Goal: Information Seeking & Learning: Learn about a topic

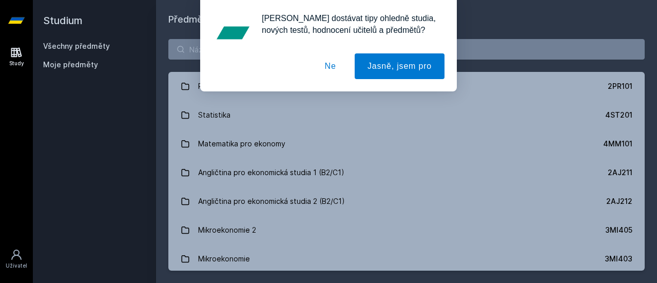
click at [330, 69] on button "Ne" at bounding box center [330, 66] width 37 height 26
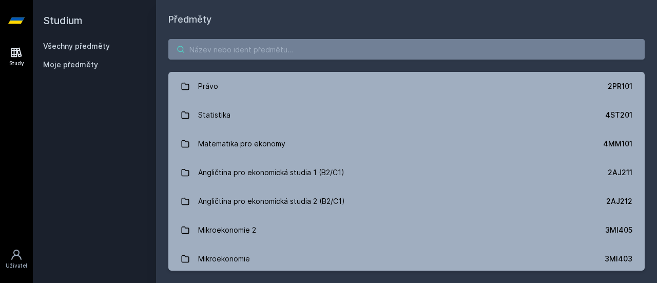
click at [302, 46] on input "search" at bounding box center [406, 49] width 477 height 21
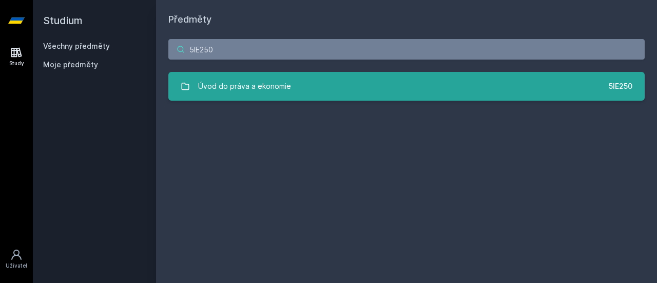
type input "5IE250"
click at [352, 89] on link "Úvod do práva a ekonomie 5IE250" at bounding box center [406, 86] width 477 height 29
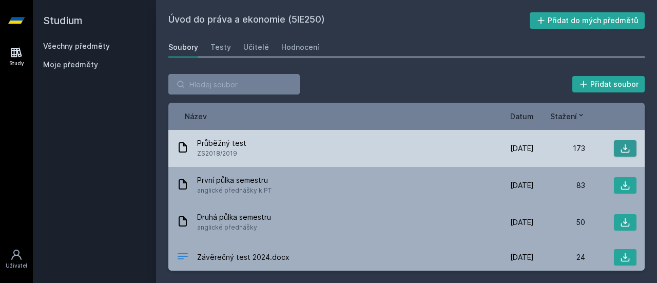
click at [621, 149] on icon at bounding box center [625, 148] width 9 height 9
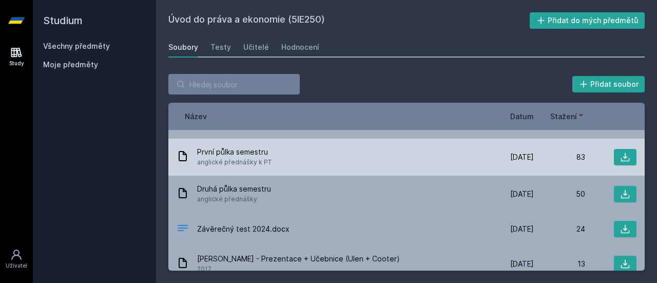
scroll to position [40, 0]
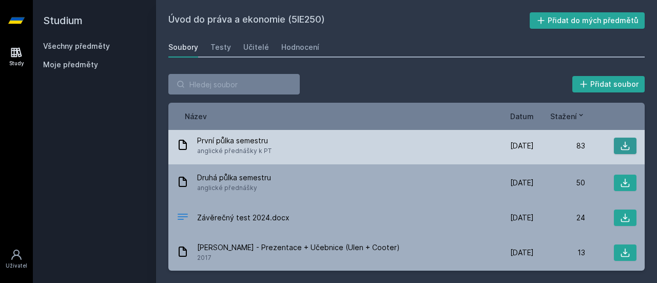
click at [620, 147] on icon at bounding box center [625, 146] width 10 height 10
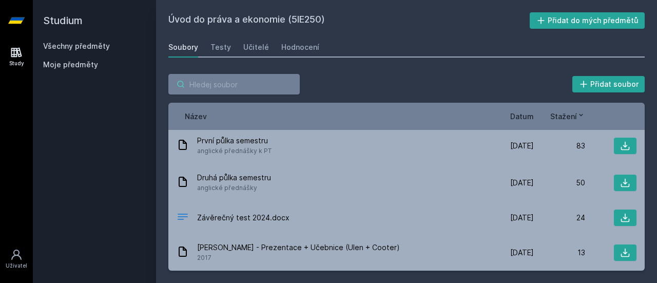
click at [255, 83] on input "search" at bounding box center [233, 84] width 131 height 21
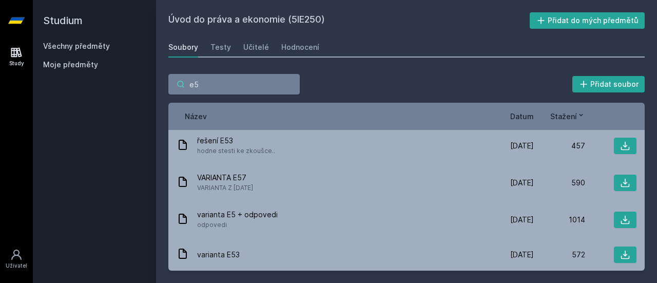
type input "e"
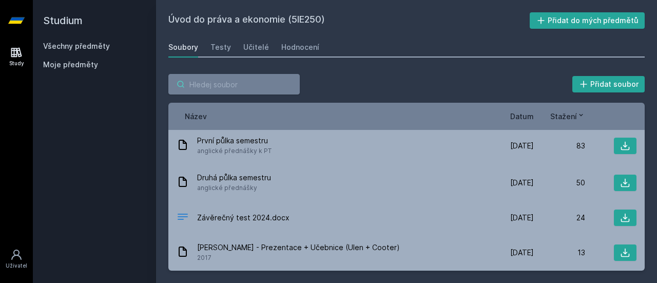
type input "6"
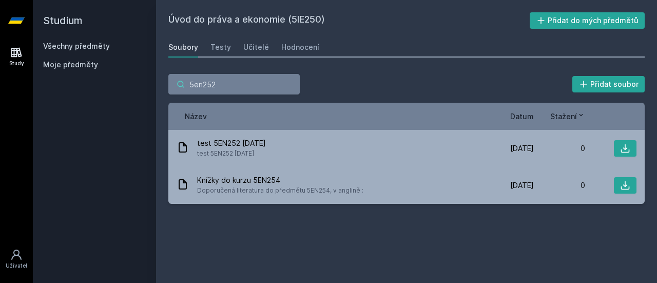
type input "5en252"
click at [255, 86] on input "5en252" at bounding box center [233, 84] width 131 height 21
click at [92, 45] on link "Všechny předměty" at bounding box center [76, 46] width 67 height 9
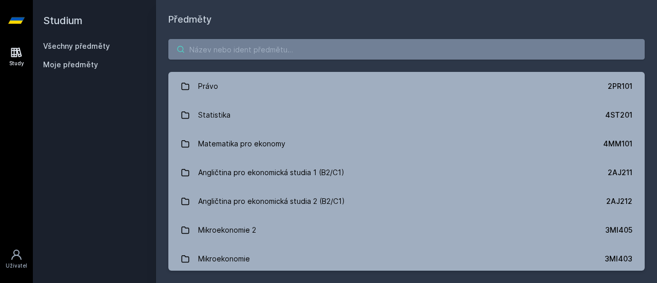
click at [260, 49] on input "search" at bounding box center [406, 49] width 477 height 21
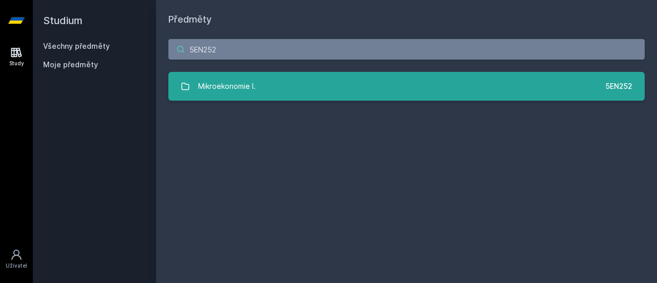
type input "5EN252"
click at [279, 89] on link "Mikroekonomie I. 5EN252" at bounding box center [406, 86] width 477 height 29
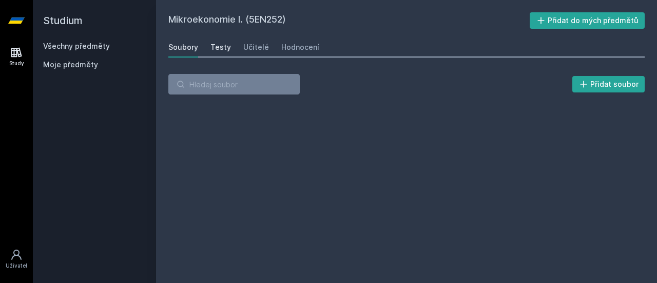
click at [220, 49] on div "Testy" at bounding box center [221, 47] width 21 height 10
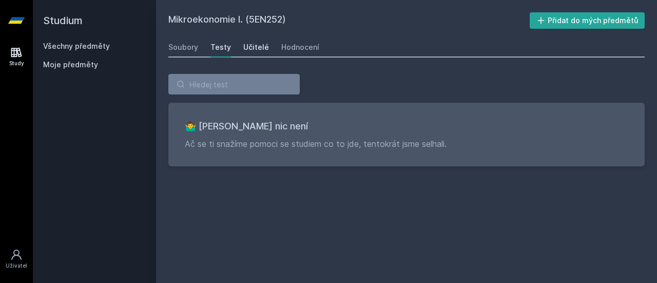
click at [246, 49] on div "Učitelé" at bounding box center [256, 47] width 26 height 10
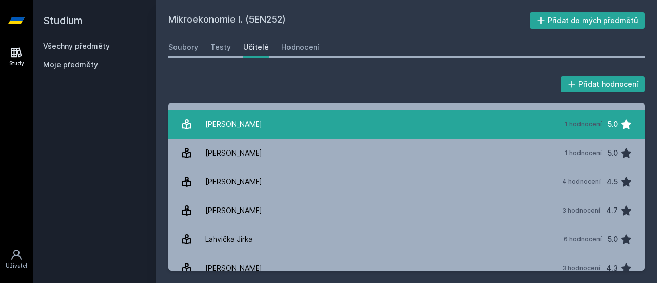
scroll to position [62, 0]
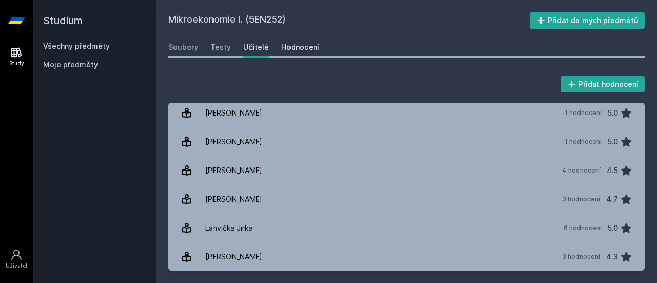
click at [301, 46] on div "Hodnocení" at bounding box center [300, 47] width 38 height 10
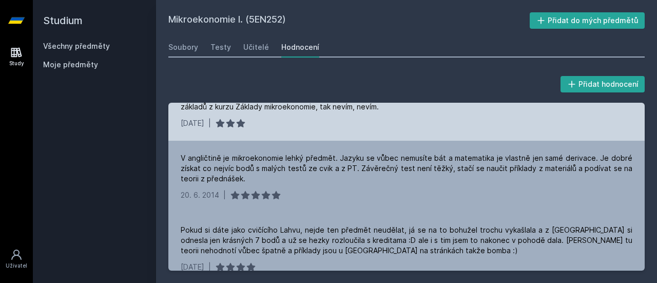
scroll to position [254, 0]
